Goal: Find specific page/section: Find specific page/section

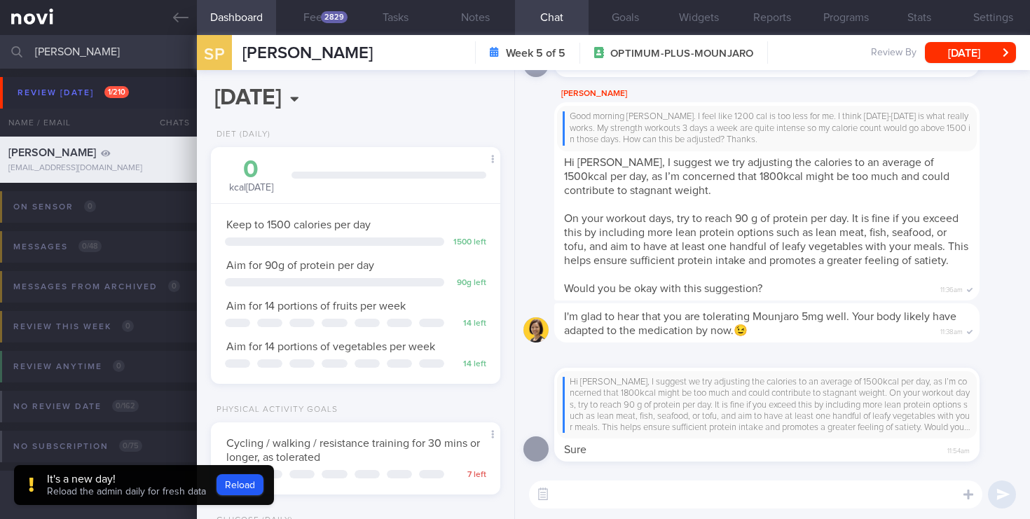
select select "7"
click at [0, 46] on input "[PERSON_NAME]" at bounding box center [515, 52] width 1030 height 34
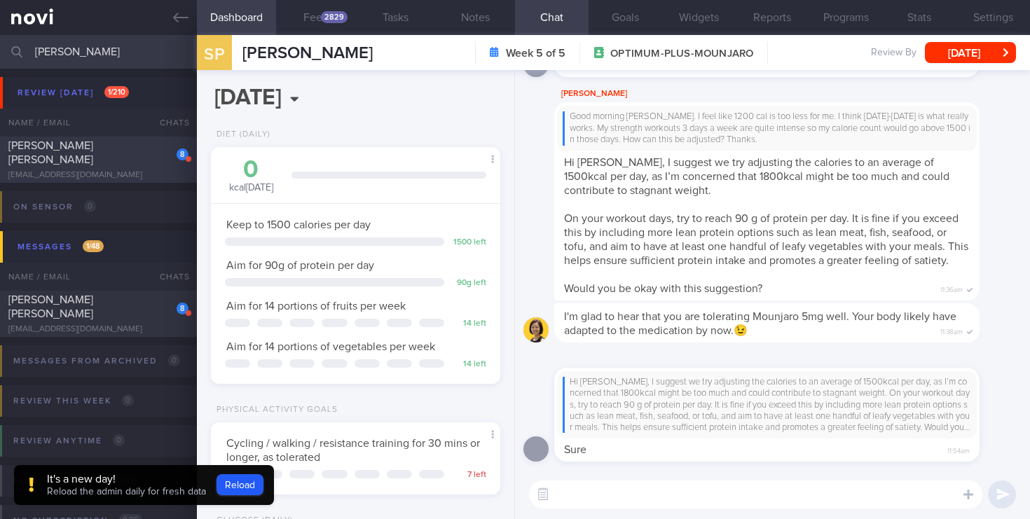
type input "[PERSON_NAME]"
click at [81, 161] on div "8 [PERSON_NAME] [PERSON_NAME] [EMAIL_ADDRESS][DOMAIN_NAME]" at bounding box center [98, 160] width 197 height 42
type input "[DATE]"
select select "8"
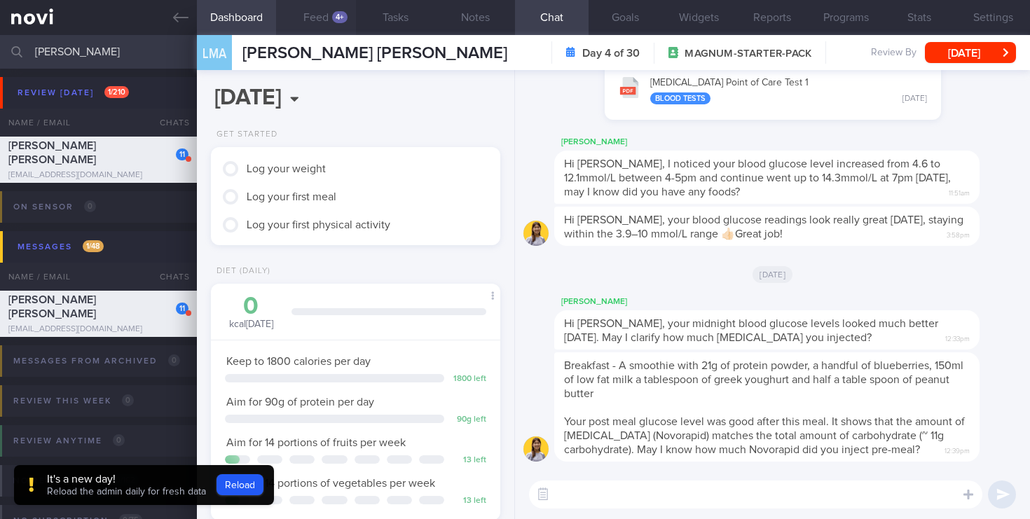
scroll to position [135, 270]
click at [329, 10] on button "Feed 4+" at bounding box center [316, 17] width 80 height 35
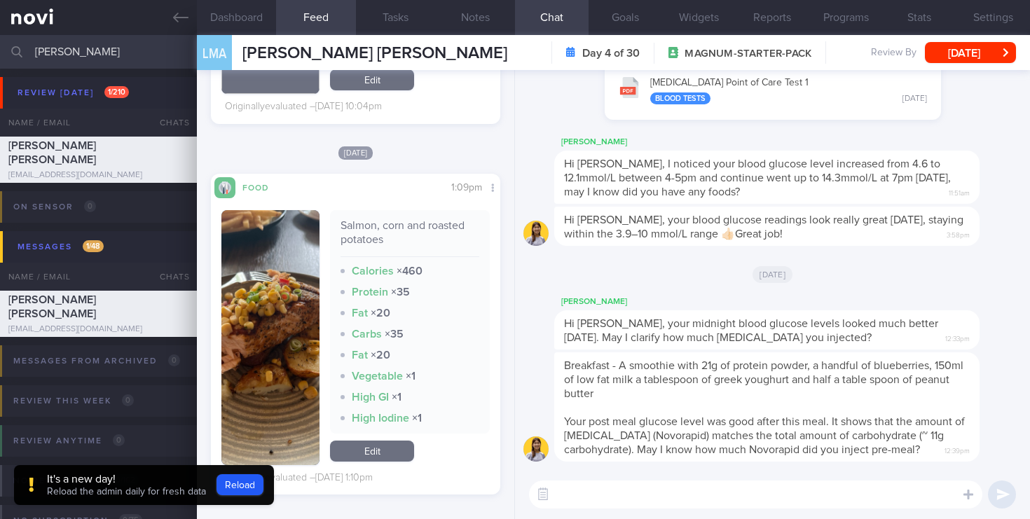
scroll to position [1145, 0]
click at [238, 488] on button "Reload" at bounding box center [239, 484] width 47 height 21
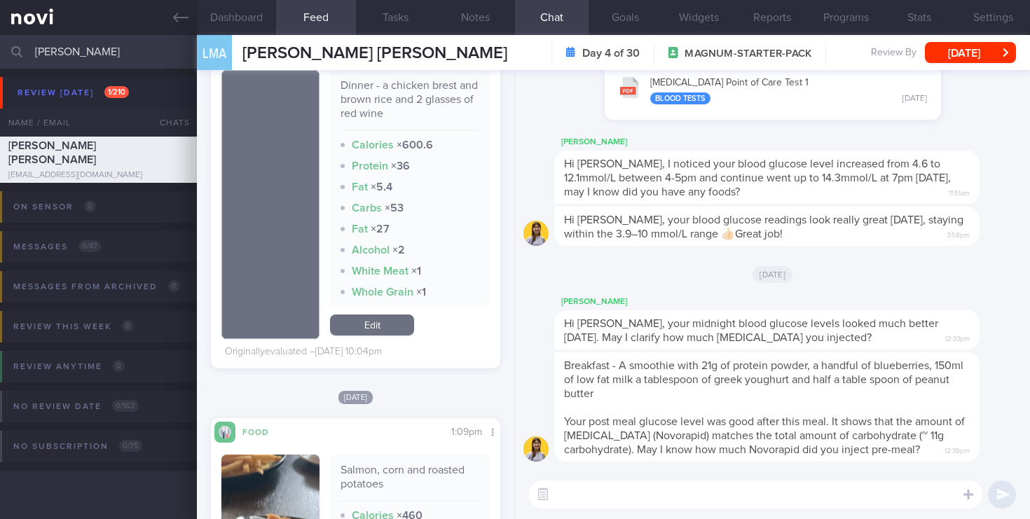
scroll to position [833, 0]
